Goal: Task Accomplishment & Management: Manage account settings

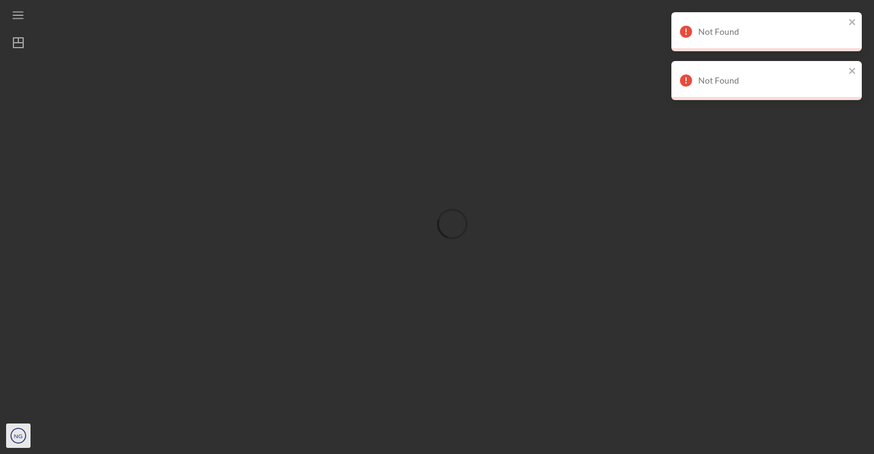
click at [15, 438] on text "NG" at bounding box center [18, 436] width 9 height 7
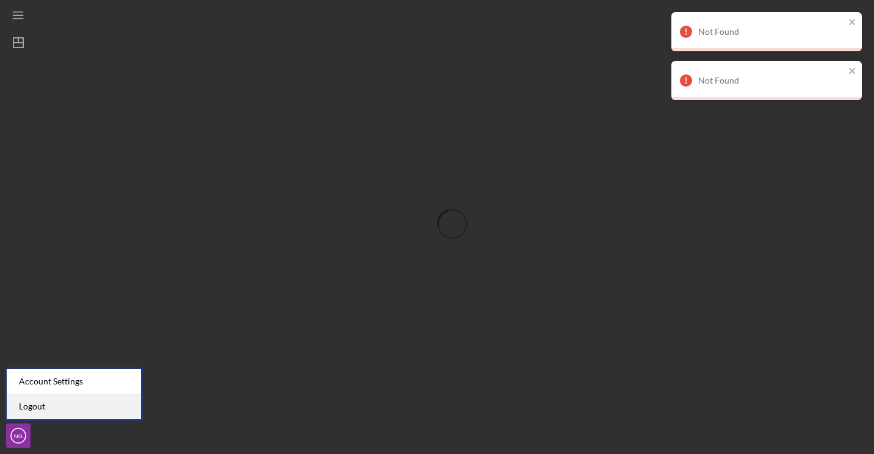
click at [26, 413] on link "Logout" at bounding box center [74, 406] width 134 height 25
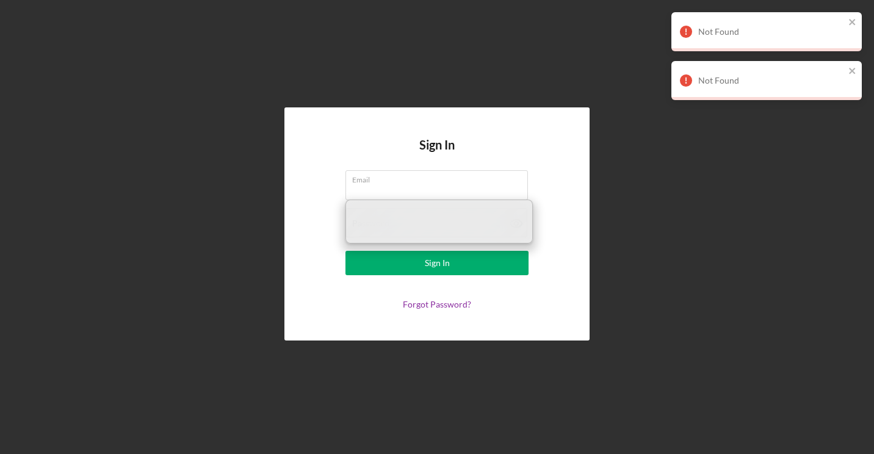
type input "[EMAIL_ADDRESS][DOMAIN_NAME]"
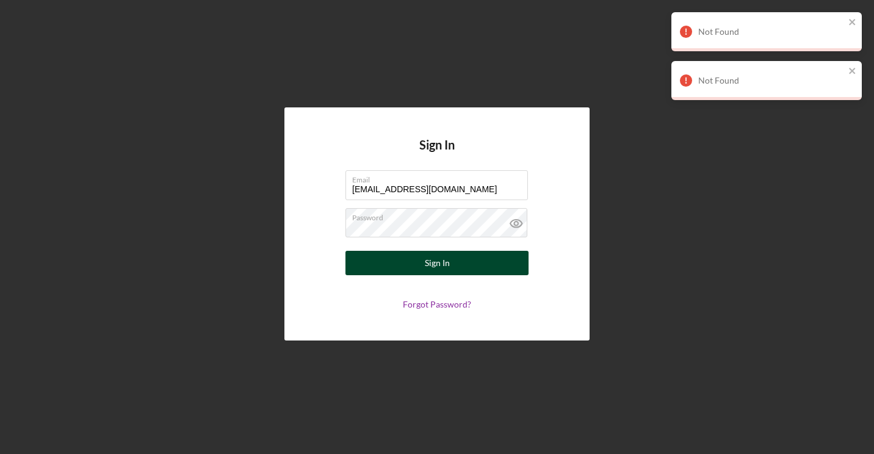
click at [433, 269] on div "Sign In" at bounding box center [437, 263] width 25 height 24
